Goal: Find contact information: Find contact information

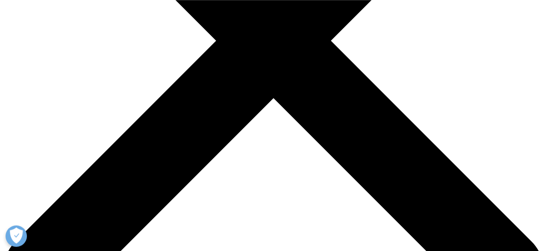
scroll to position [245, 0]
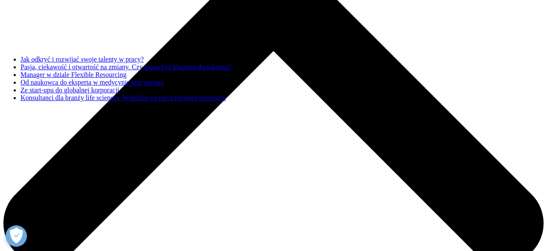
scroll to position [311, 0]
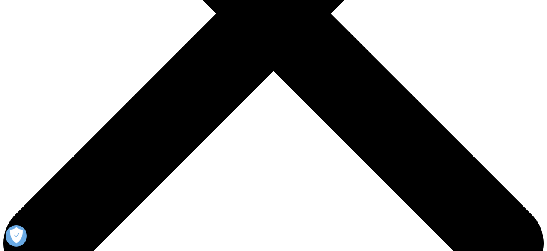
scroll to position [267, 0]
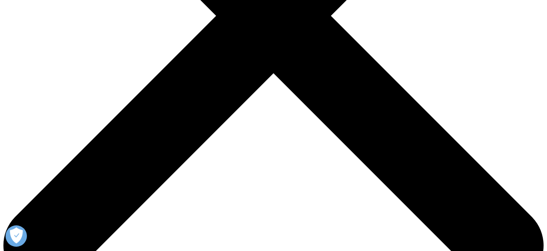
drag, startPoint x: 509, startPoint y: 217, endPoint x: 495, endPoint y: 169, distance: 50.1
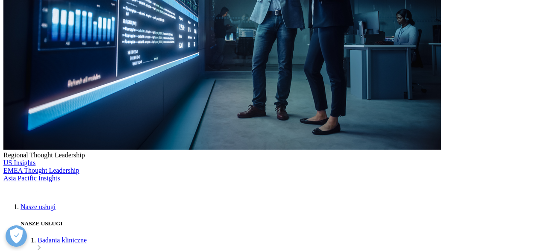
drag, startPoint x: 377, startPoint y: 109, endPoint x: 376, endPoint y: 120, distance: 11.2
select select "Patient Seeking Clinical Trials"
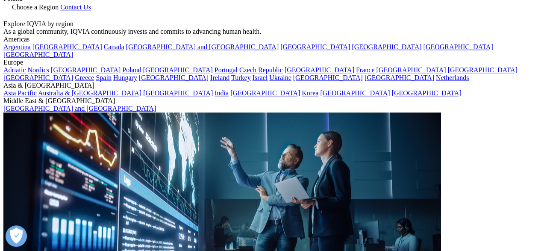
scroll to position [63, 0]
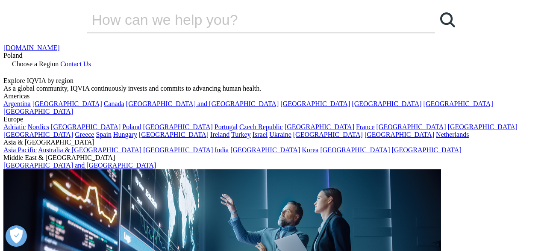
scroll to position [0, 0]
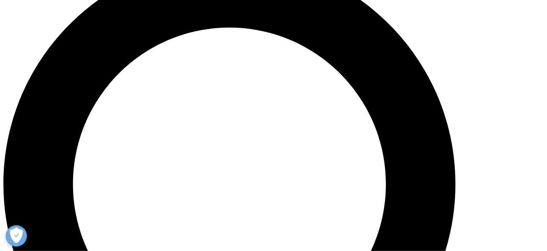
scroll to position [578, 0]
